Goal: Task Accomplishment & Management: Manage account settings

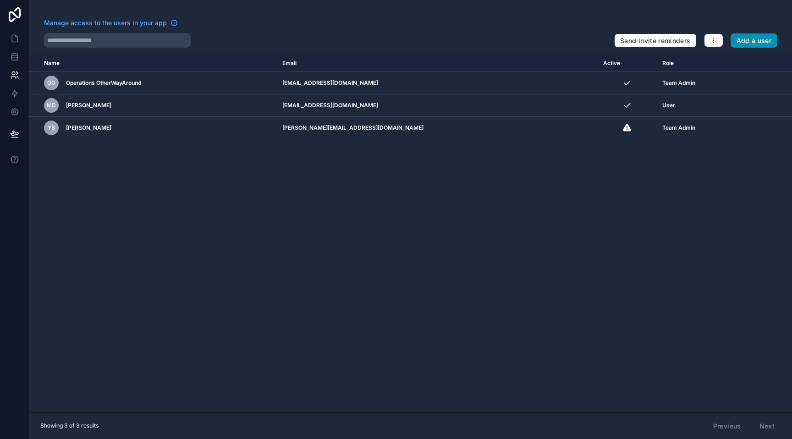
click at [738, 45] on button "Add a user" at bounding box center [754, 40] width 47 height 15
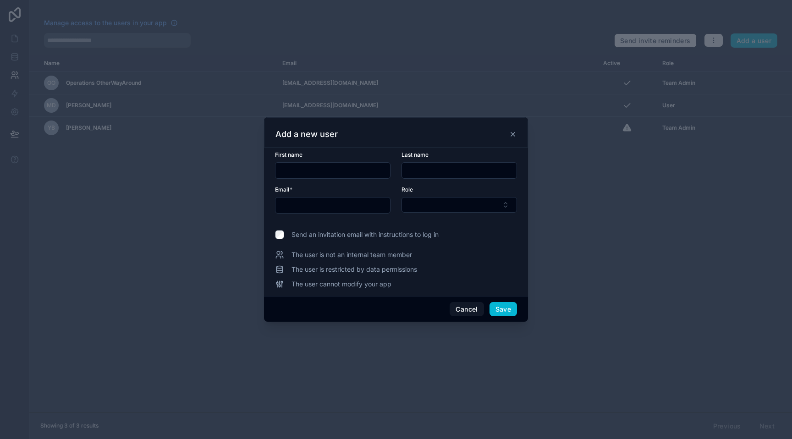
click at [369, 169] on input "text" at bounding box center [332, 170] width 115 height 13
type input "******"
click at [324, 208] on input "text" at bounding box center [332, 205] width 115 height 13
paste input "**********"
type input "**********"
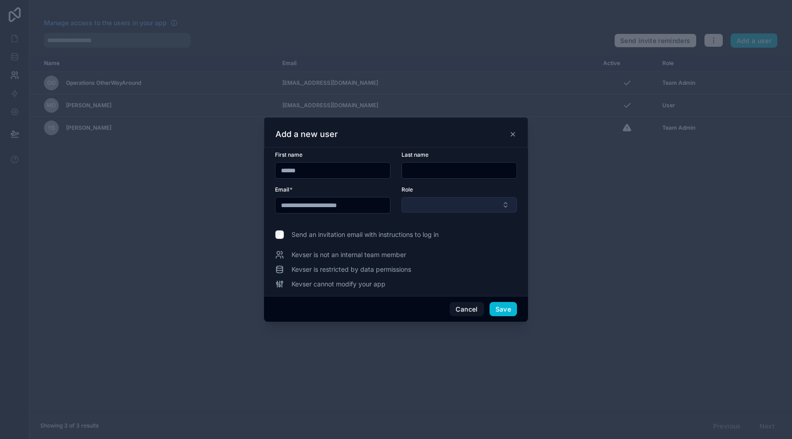
click at [472, 209] on button "Select Button" at bounding box center [460, 205] width 116 height 16
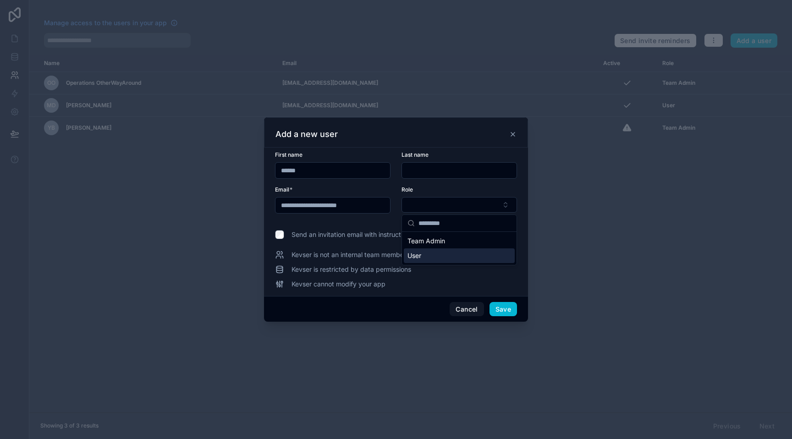
click at [453, 252] on div "User" at bounding box center [459, 255] width 111 height 15
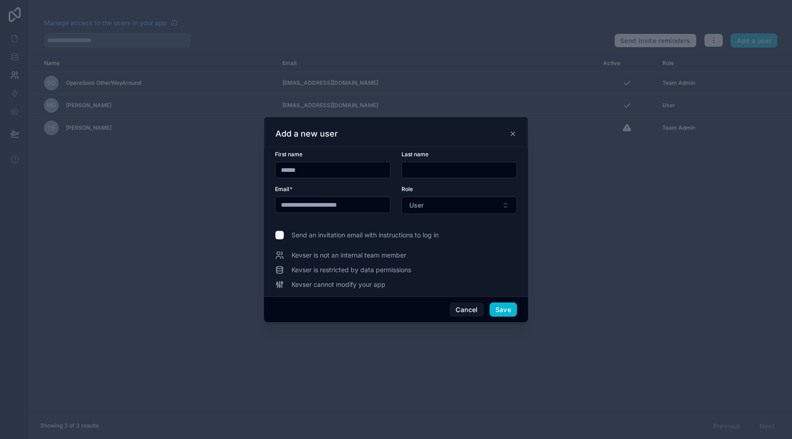
click at [414, 233] on span "Send an invitation email with instructions to log in" at bounding box center [365, 235] width 147 height 9
click at [507, 311] on button "Save" at bounding box center [504, 310] width 28 height 15
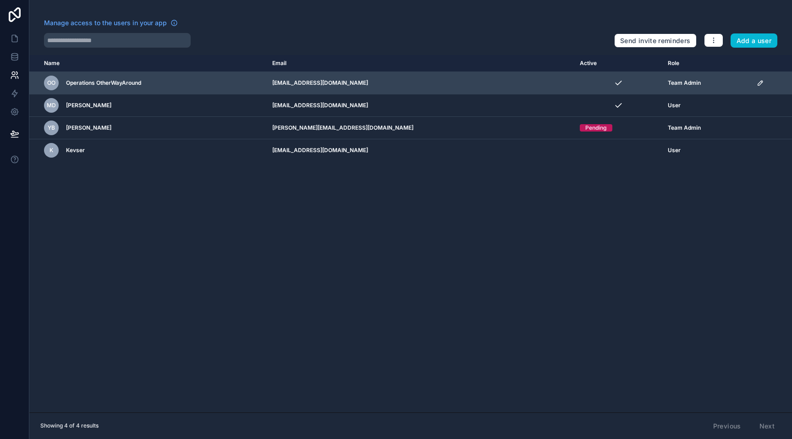
click at [757, 86] on icon "scrollable content" at bounding box center [760, 82] width 7 height 7
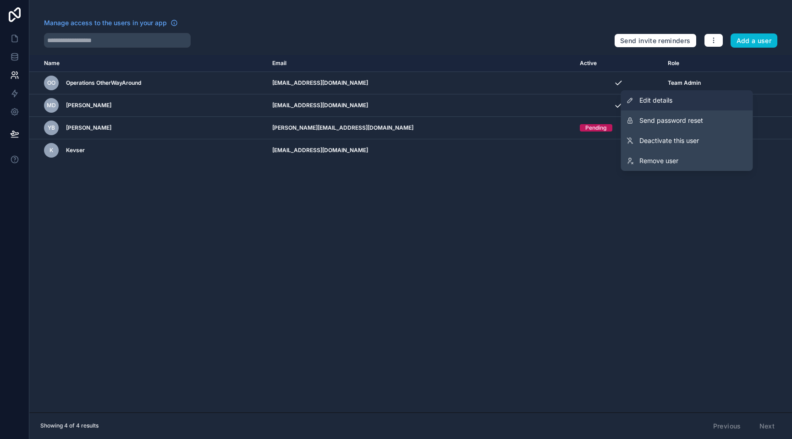
click at [711, 98] on link "Edit details" at bounding box center [687, 100] width 132 height 20
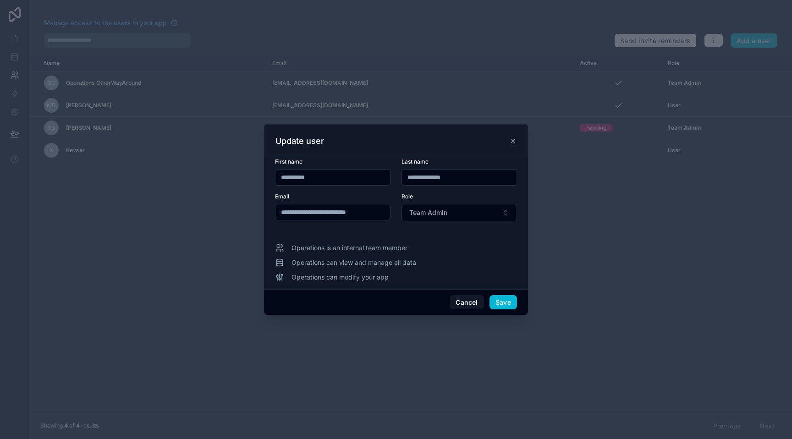
click at [509, 140] on icon at bounding box center [512, 141] width 7 height 7
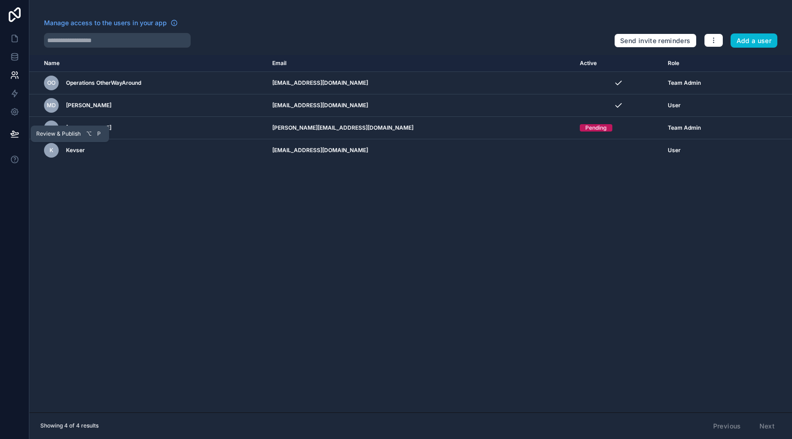
click at [12, 134] on icon at bounding box center [14, 133] width 9 height 9
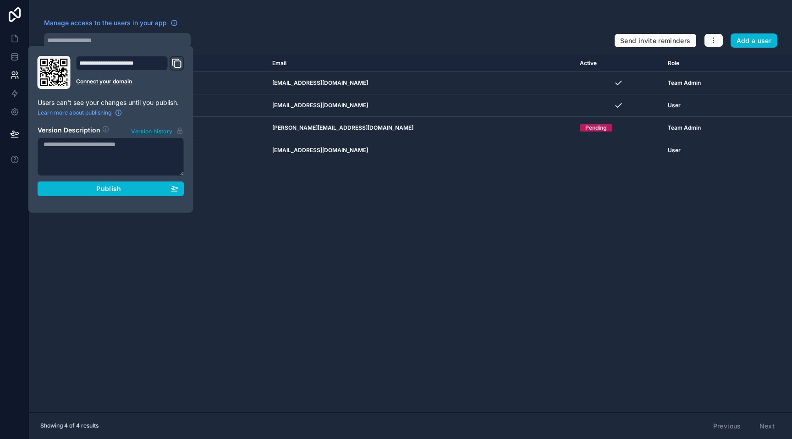
click at [179, 71] on div "**********" at bounding box center [130, 72] width 108 height 33
click at [179, 69] on button "Domain and Custom Link" at bounding box center [176, 63] width 11 height 13
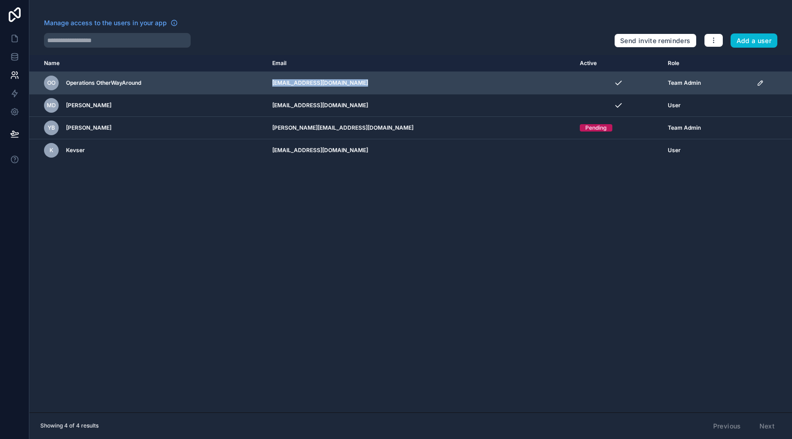
drag, startPoint x: 308, startPoint y: 82, endPoint x: 438, endPoint y: 82, distance: 129.7
click at [438, 82] on tr "OO Operations OtherWayAround operations@otherwayaround.co Team Admin" at bounding box center [410, 83] width 763 height 22
copy tr "[EMAIL_ADDRESS][DOMAIN_NAME]"
click at [757, 81] on icon "scrollable content" at bounding box center [760, 82] width 7 height 7
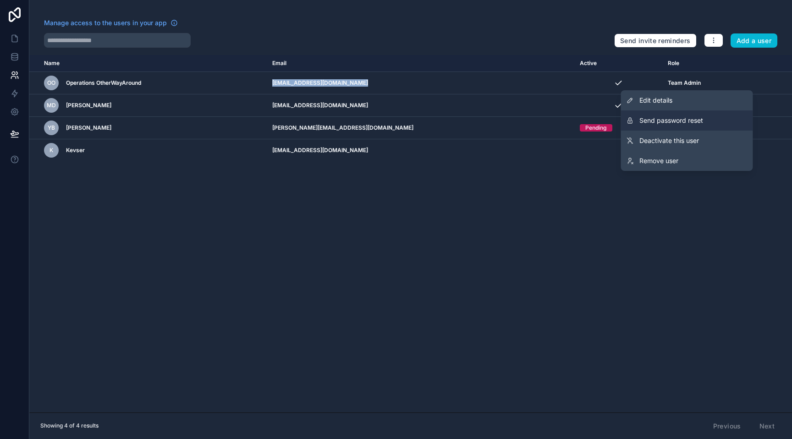
click at [711, 115] on button "Send password reset" at bounding box center [687, 120] width 132 height 20
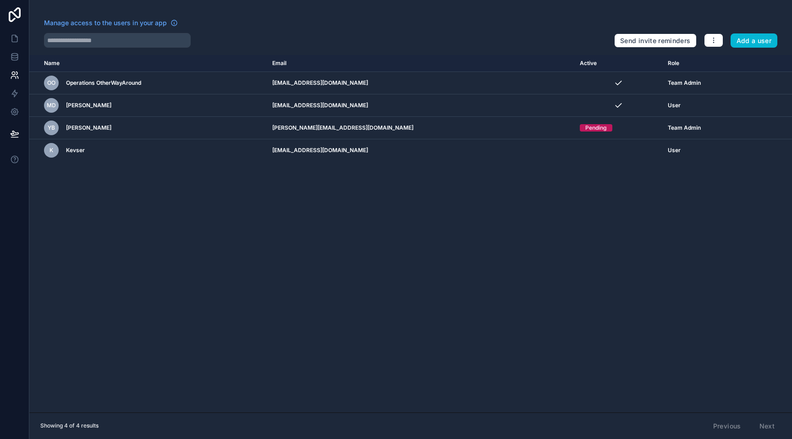
click at [569, 179] on div "Name Email Active Role userTable.email OO Operations OtherWayAround operations@…" at bounding box center [410, 234] width 763 height 358
